Goal: Information Seeking & Learning: Check status

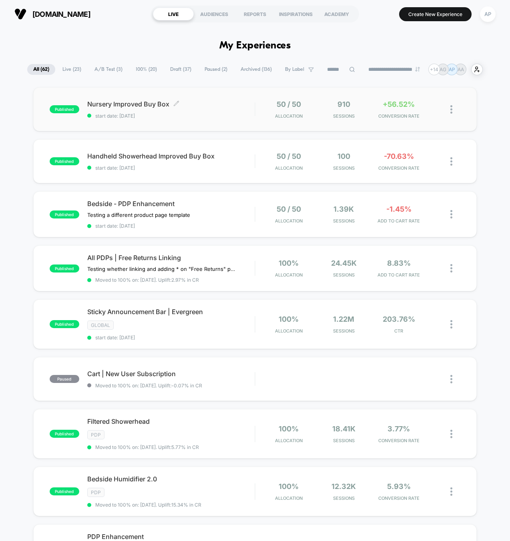
click at [216, 116] on span "start date: [DATE]" at bounding box center [170, 116] width 167 height 6
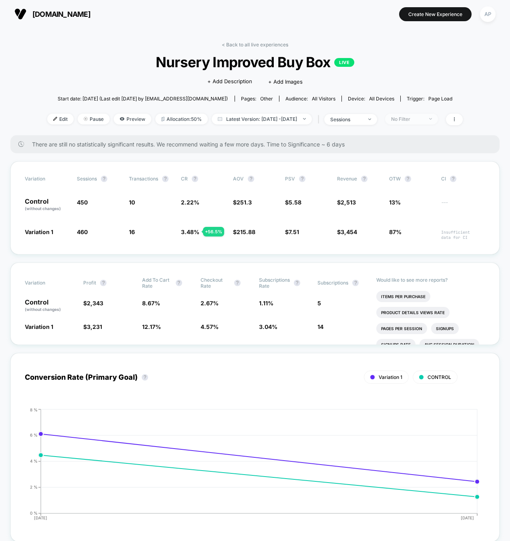
click at [423, 118] on div "No Filter" at bounding box center [407, 119] width 32 height 6
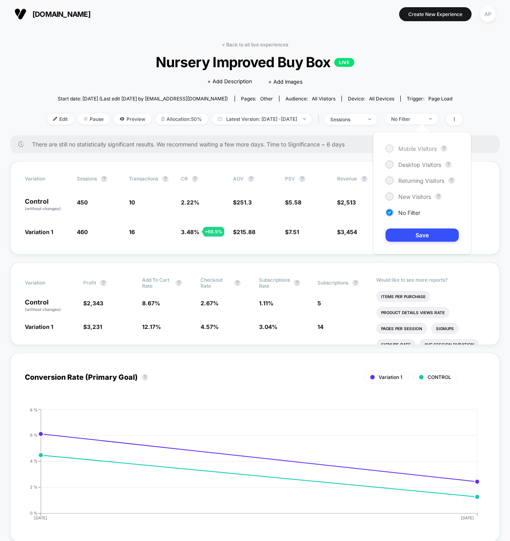
click at [416, 145] on span "Mobile Visitors" at bounding box center [417, 148] width 38 height 7
click at [434, 232] on button "Save" at bounding box center [421, 234] width 73 height 13
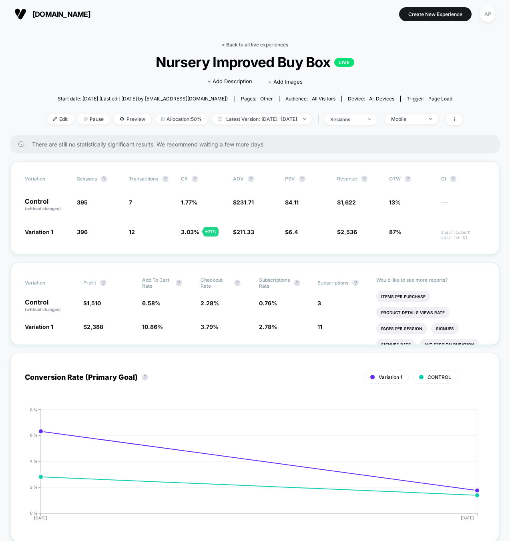
click at [238, 43] on link "< Back to all live experiences" at bounding box center [255, 45] width 66 height 6
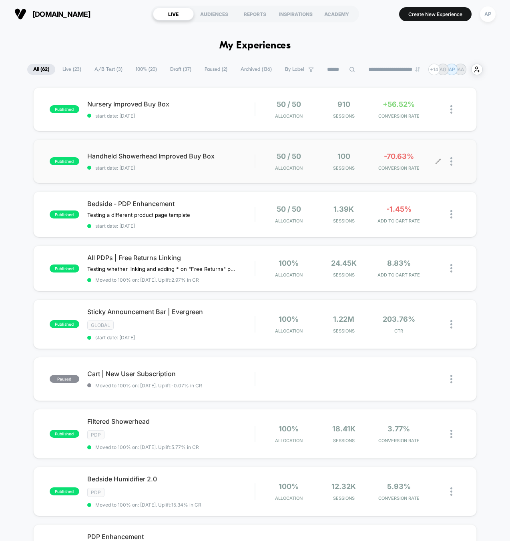
click at [258, 168] on div "50 / 50 Allocation 100 Sessions -70.63% CONVERSION RATE" at bounding box center [357, 161] width 205 height 19
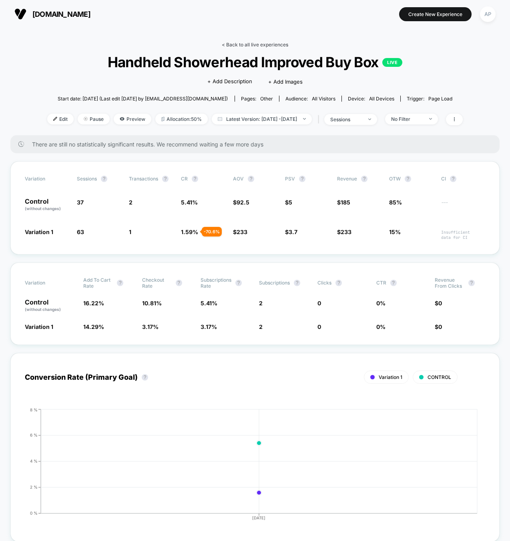
click at [260, 46] on link "< Back to all live experiences" at bounding box center [255, 45] width 66 height 6
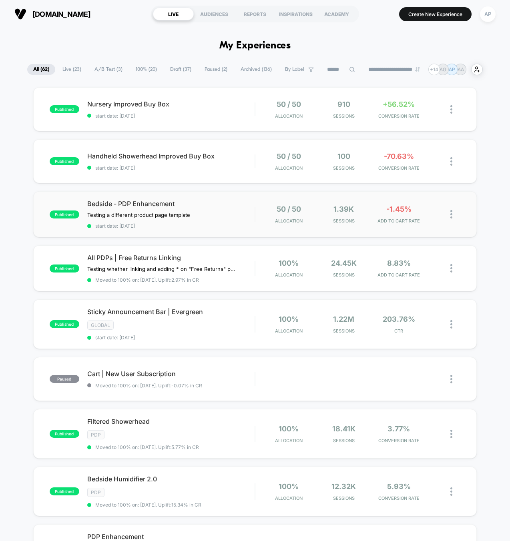
click at [260, 229] on div "published Bedside - PDP Enhancement Testing a different product page template C…" at bounding box center [254, 214] width 443 height 46
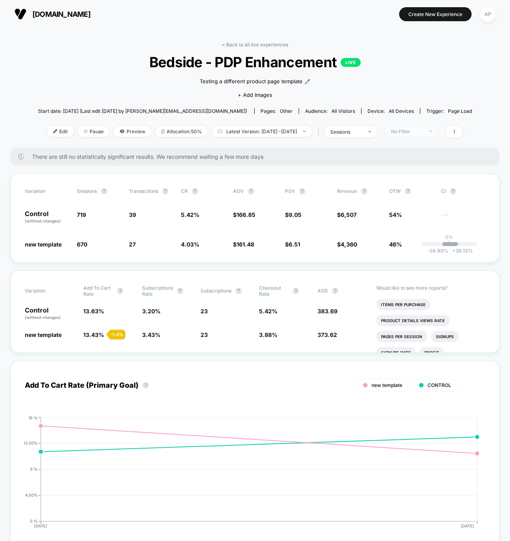
click at [432, 135] on span "No Filter" at bounding box center [411, 131] width 53 height 11
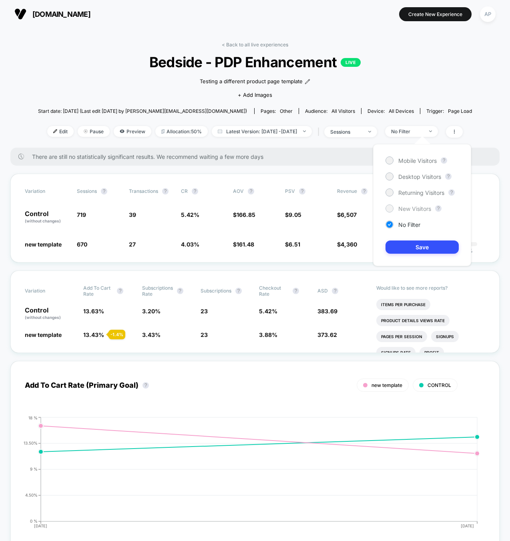
click at [409, 208] on span "New Visitors" at bounding box center [414, 208] width 33 height 7
click at [428, 242] on button "Save" at bounding box center [421, 246] width 73 height 13
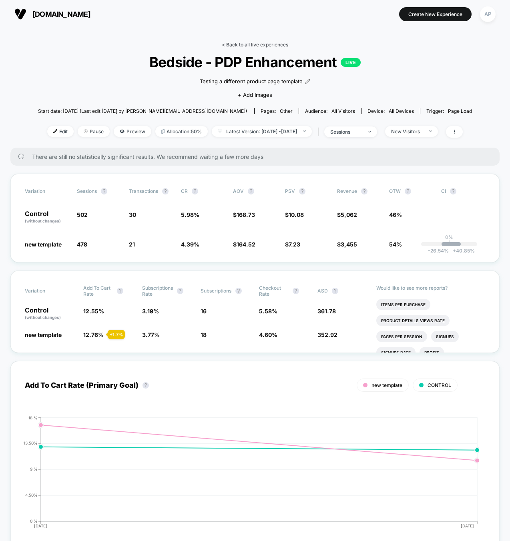
click at [262, 44] on link "< Back to all live experiences" at bounding box center [255, 45] width 66 height 6
